Goal: Register for event/course

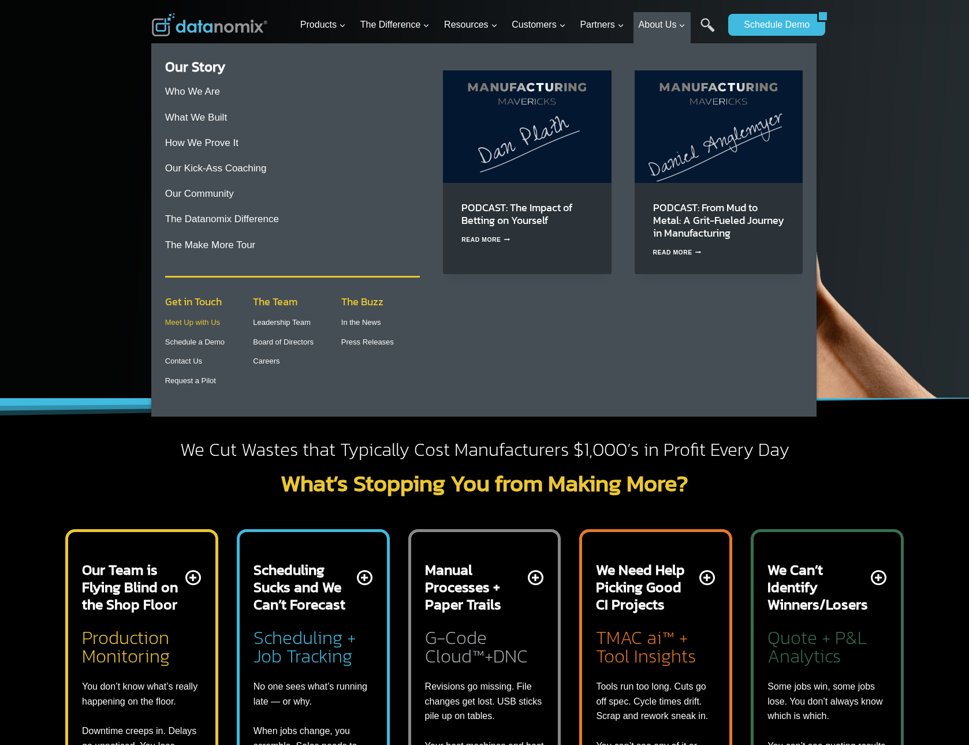
click at [207, 324] on link "Meet Up with Us" at bounding box center [192, 322] width 55 height 9
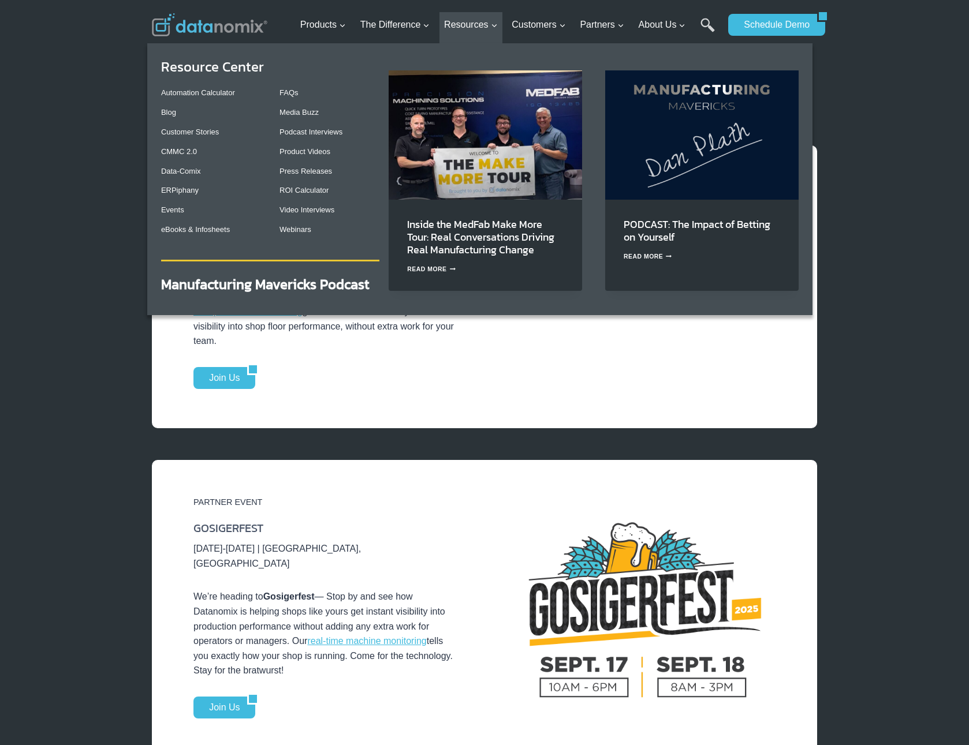
click at [301, 235] on p "Webinars" at bounding box center [329, 230] width 100 height 12
click at [298, 231] on link "Webinars" at bounding box center [295, 229] width 32 height 9
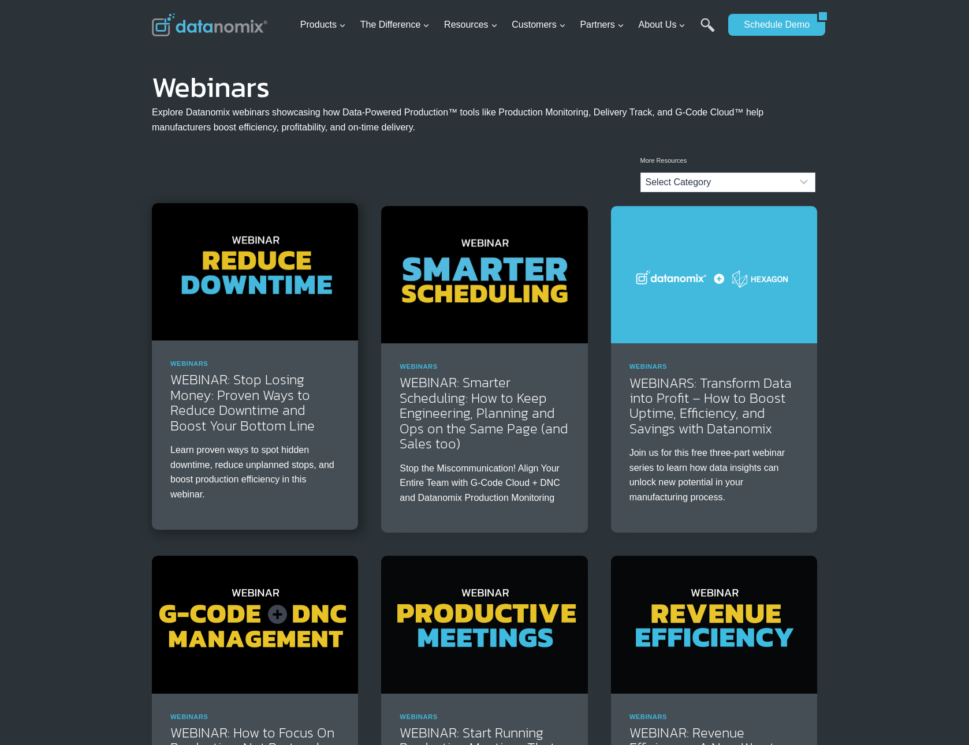
click at [267, 283] on img at bounding box center [255, 271] width 206 height 137
